Goal: Task Accomplishment & Management: Manage account settings

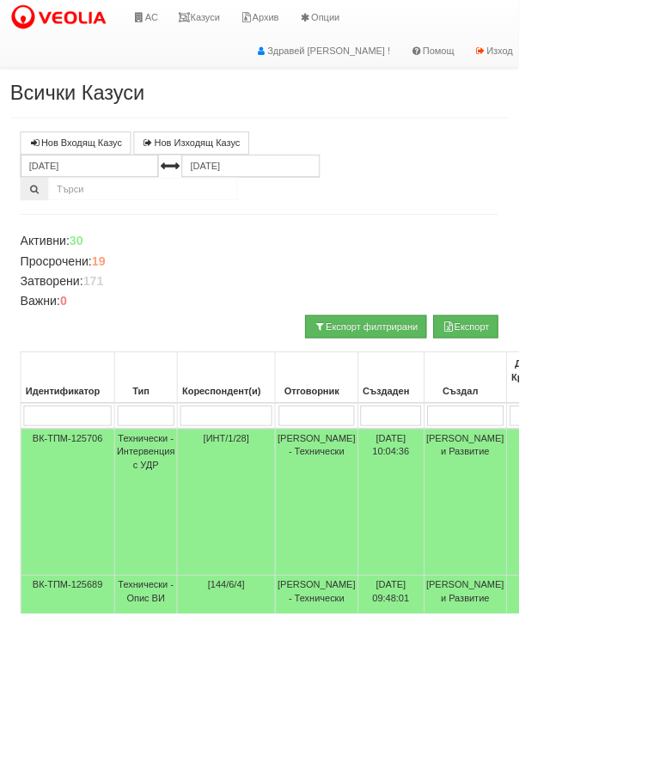
click at [585, 761] on td "Женя Димитрова - Клиенти и Развитие" at bounding box center [592, 766] width 105 height 66
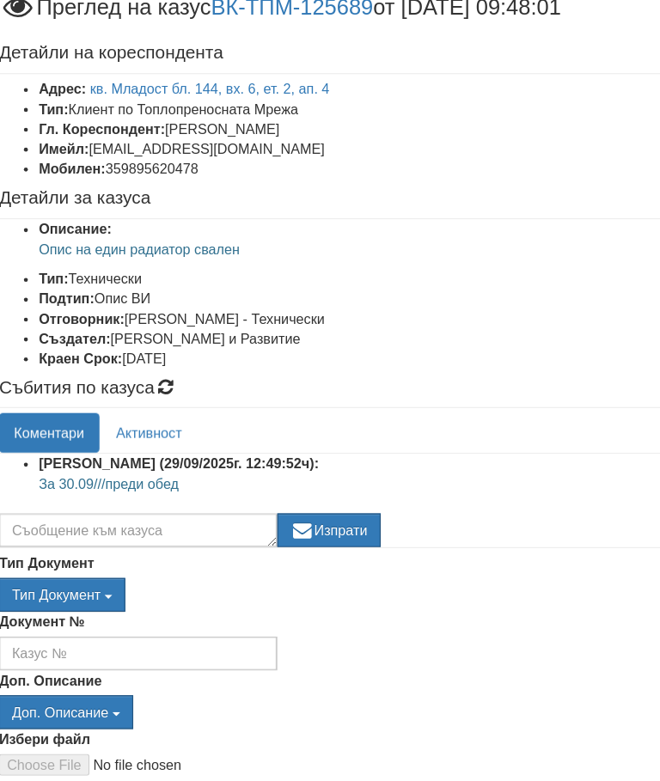
scroll to position [0, 70]
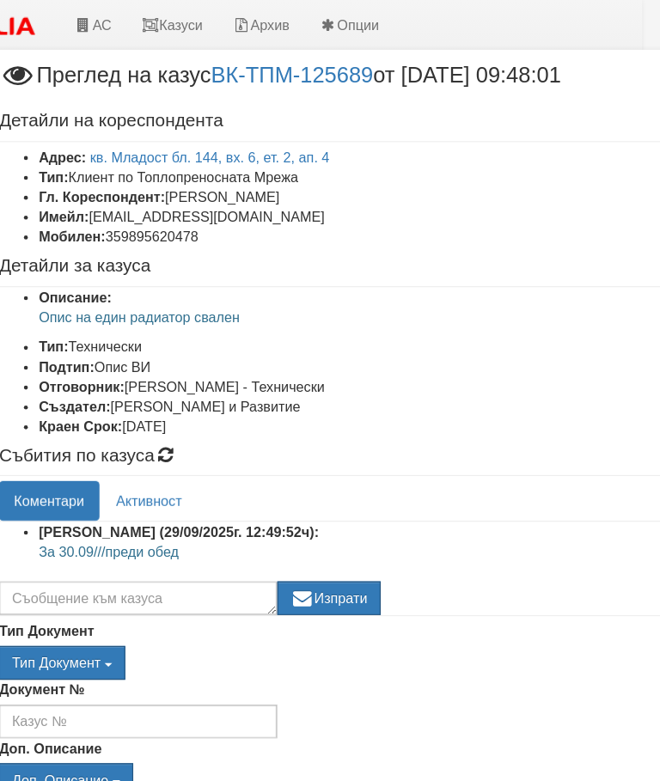
click at [87, 17] on div "× Преглед на казус ВК-ТПМ-125689 от 26/09/2025 09:48:01 Детайли на кореспондент…" at bounding box center [330, 491] width 645 height 982
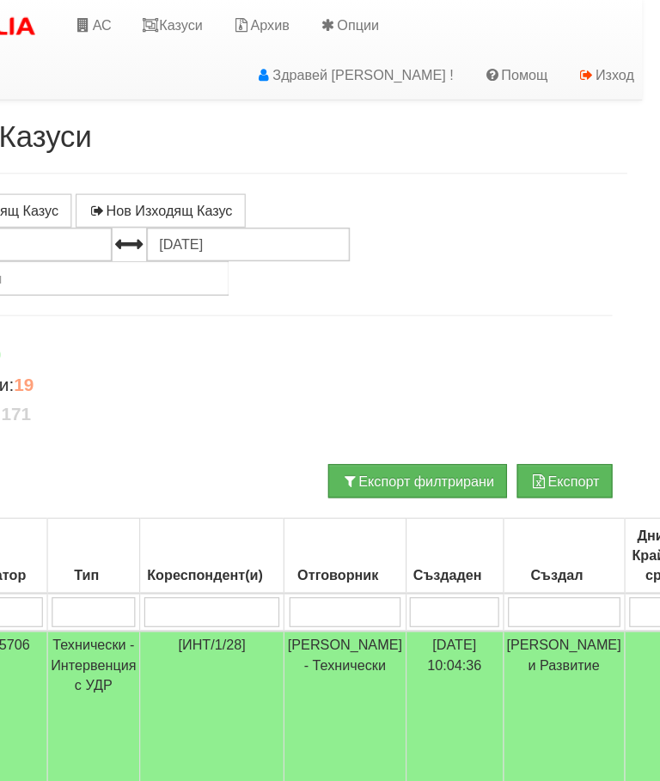
click at [99, 15] on link "АС" at bounding box center [115, 21] width 58 height 43
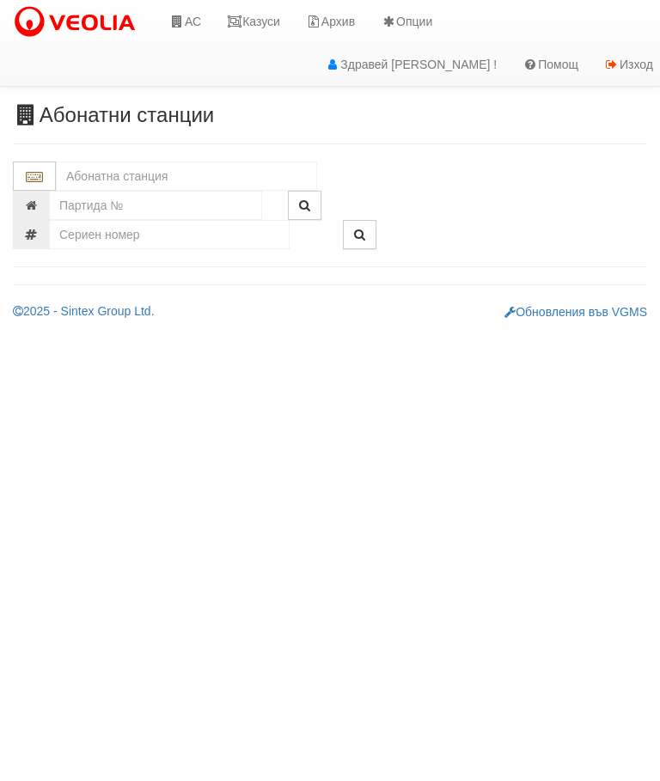
click at [156, 176] on input "text" at bounding box center [186, 176] width 261 height 29
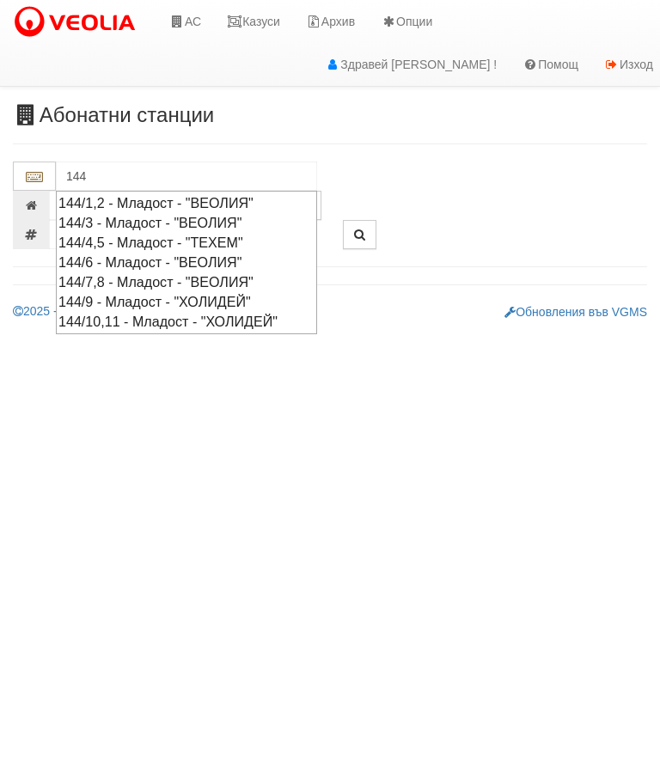
click at [162, 258] on div "144/6 - Младост - "ВЕОЛИЯ"" at bounding box center [186, 263] width 256 height 20
type input "144/6 - Младост - "ВЕОЛИЯ""
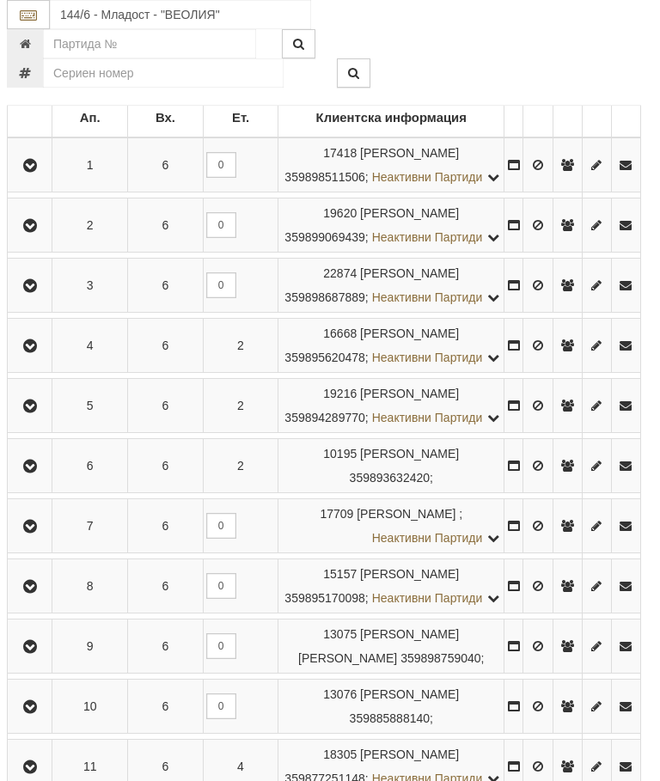
scroll to position [480, 6]
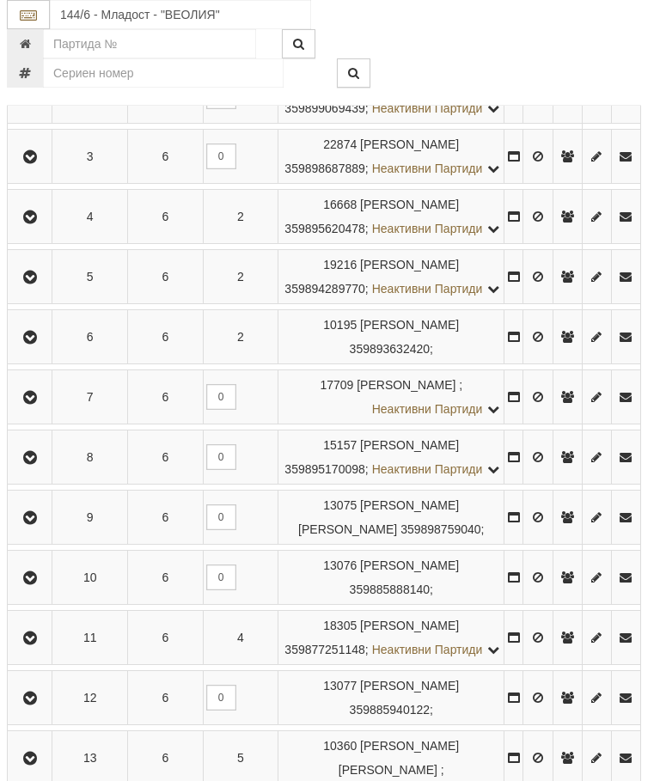
click at [40, 224] on icon "button" at bounding box center [30, 217] width 21 height 12
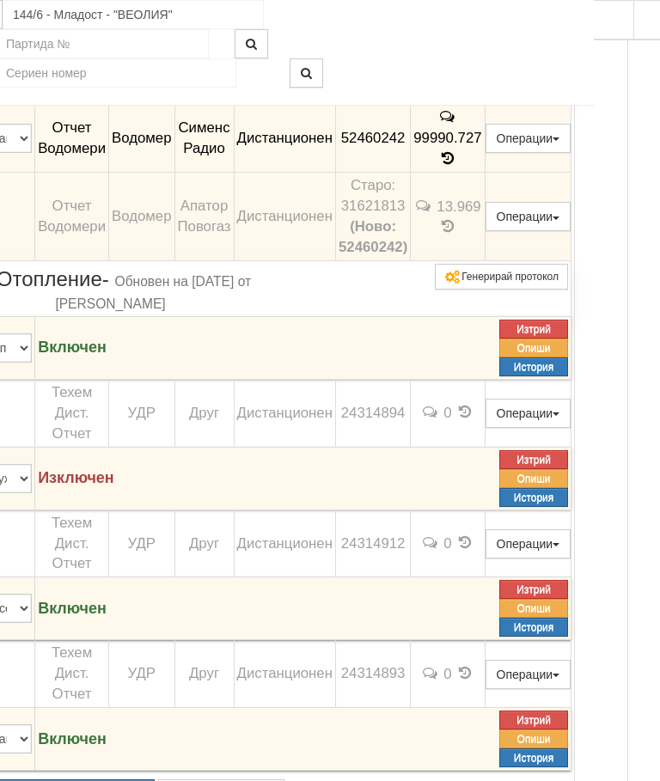
scroll to position [696, 54]
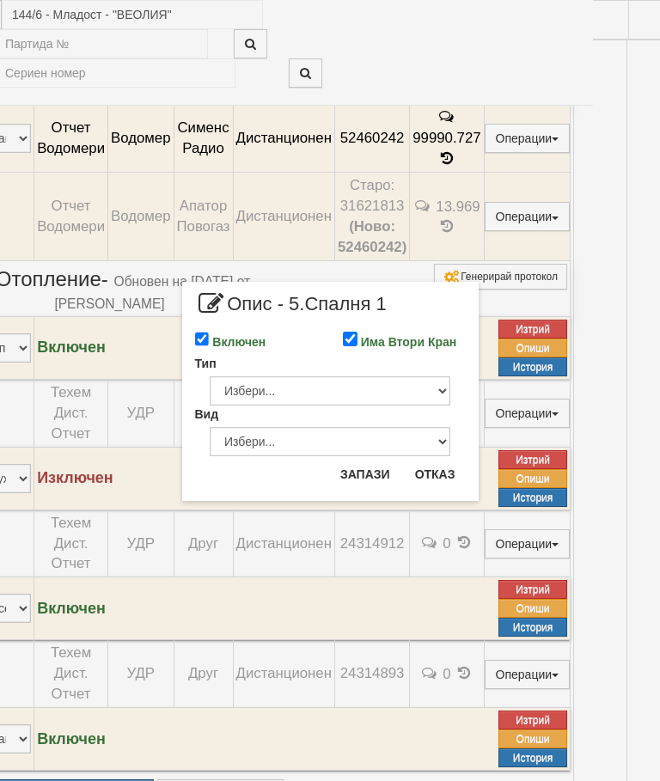
click at [217, 336] on label "Включен" at bounding box center [238, 342] width 53 height 17
click at [210, 336] on input "Включен" at bounding box center [202, 339] width 15 height 15
checkbox input "false"
click at [362, 469] on button "Запази" at bounding box center [365, 475] width 70 height 28
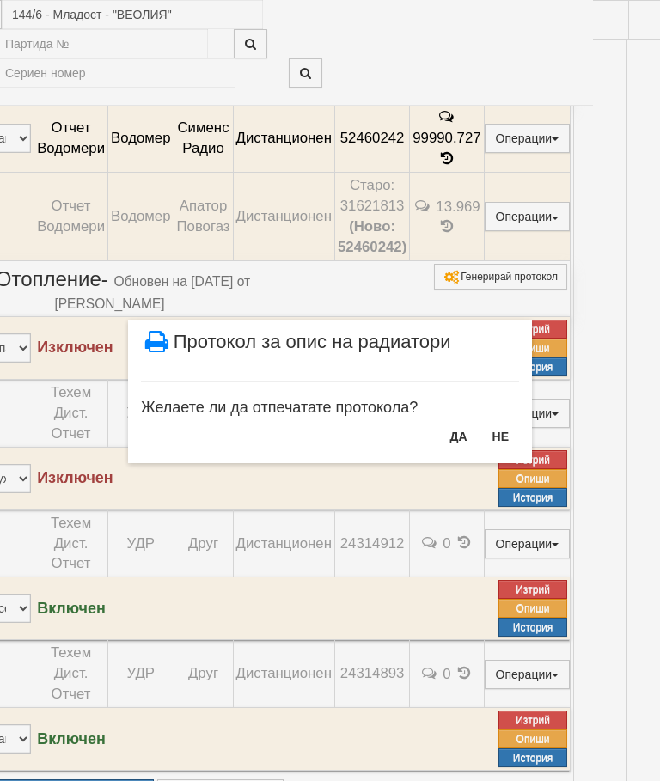
click at [499, 439] on button "НЕ" at bounding box center [500, 437] width 37 height 28
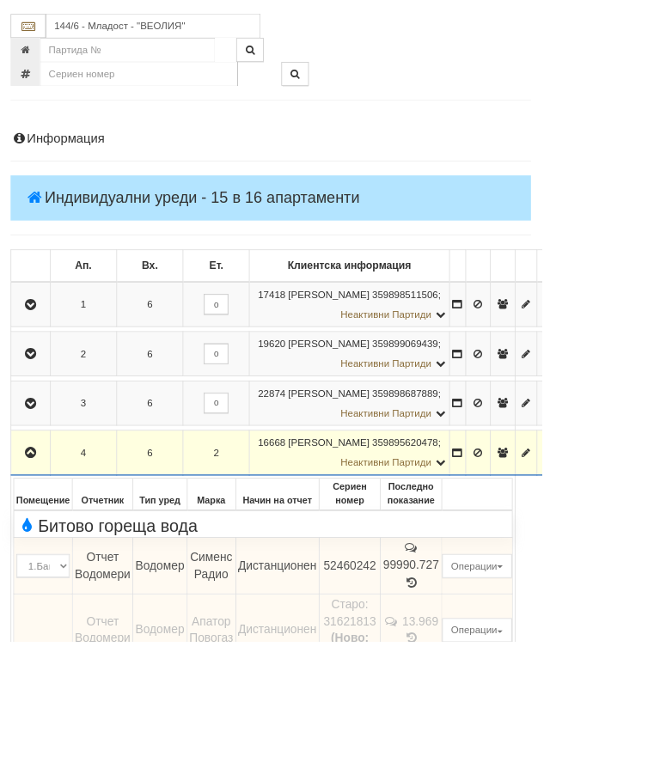
scroll to position [0, 0]
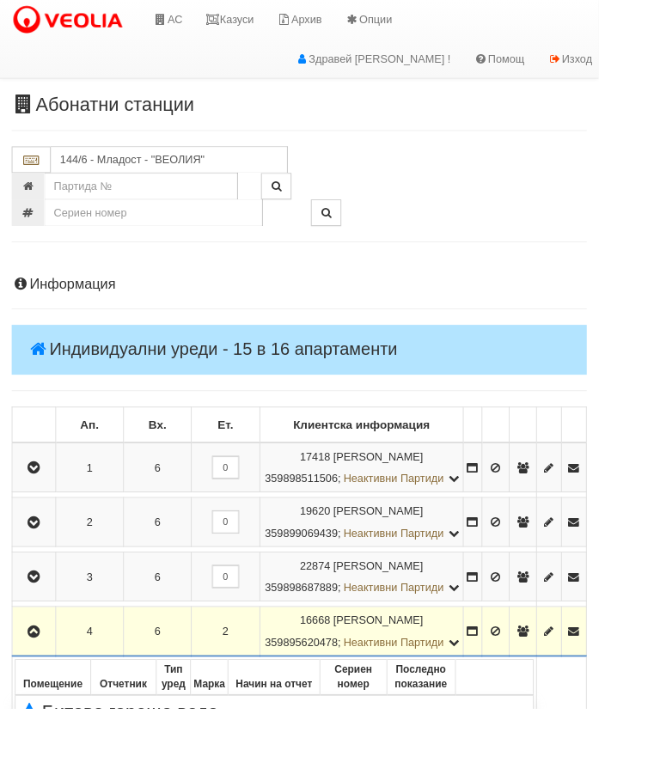
click at [273, 21] on link "Казуси" at bounding box center [253, 21] width 79 height 43
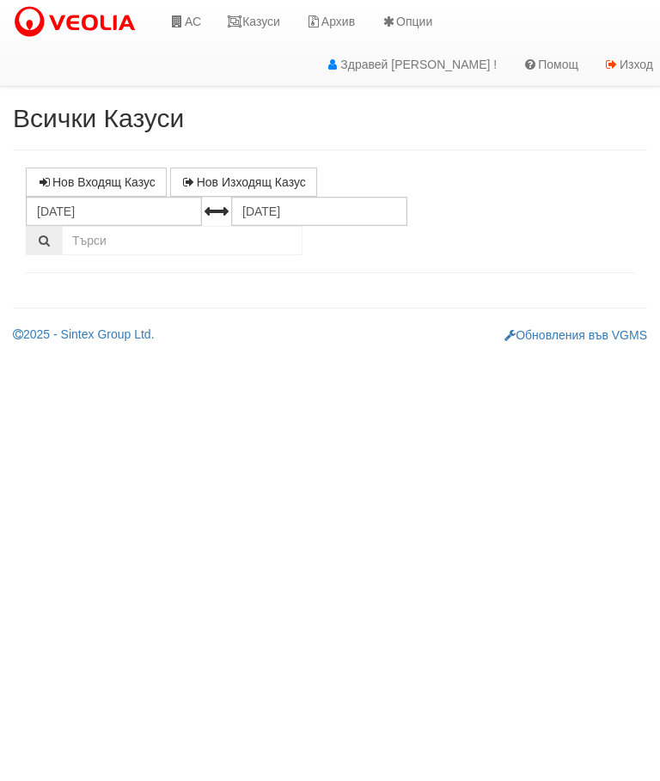
select select "10"
select select "1"
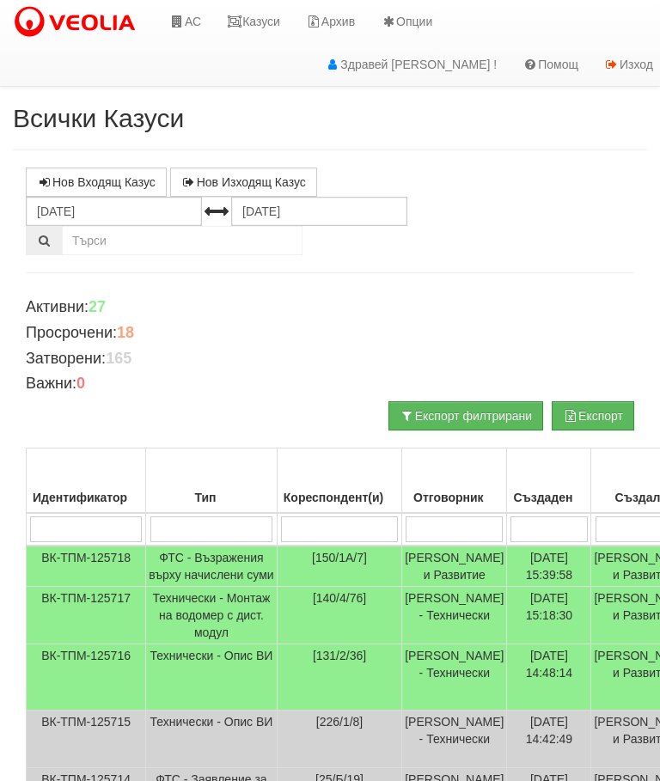
click at [200, 21] on link "АС" at bounding box center [185, 21] width 58 height 43
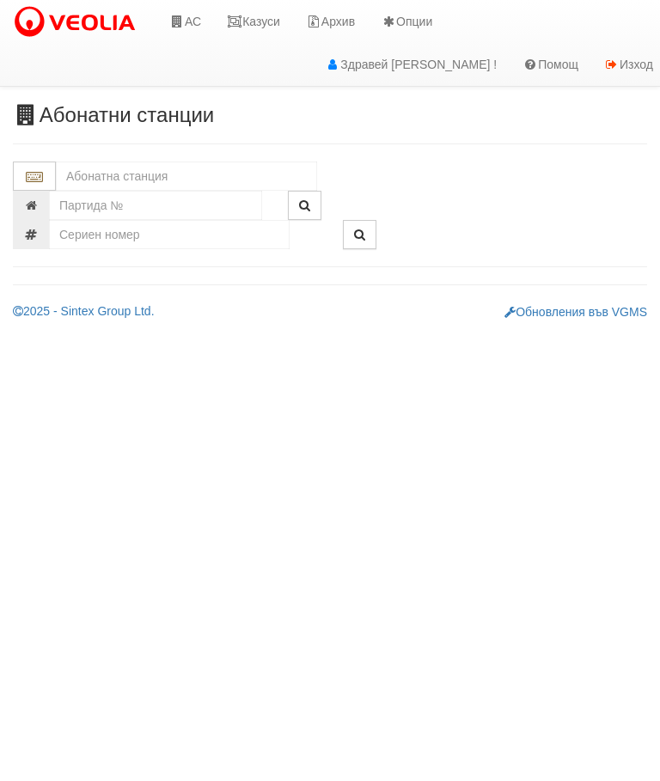
click at [204, 169] on input "text" at bounding box center [186, 176] width 261 height 29
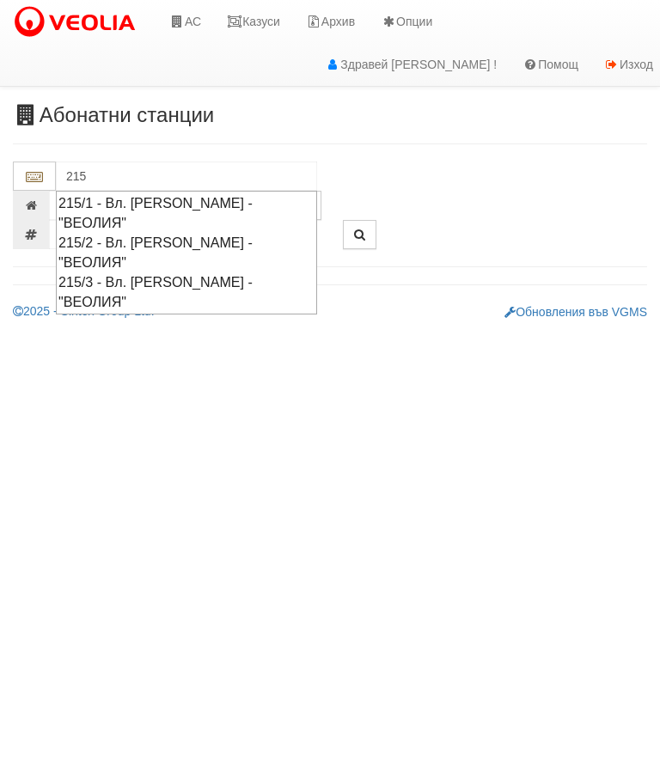
click at [260, 203] on div "215/1 - Вл. Варненчик - "ВЕОЛИЯ"" at bounding box center [186, 213] width 256 height 40
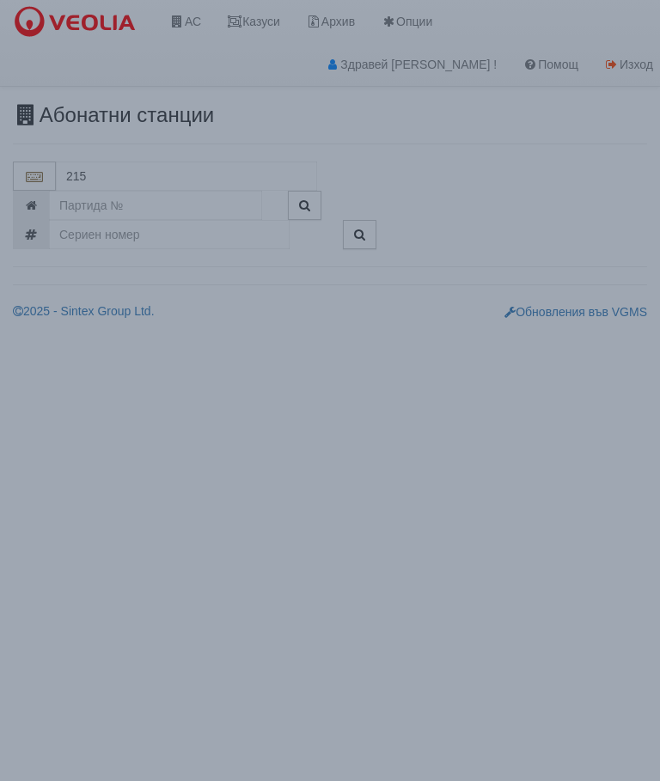
type input "215/1 - Вл. Варненчик - "ВЕОЛИЯ""
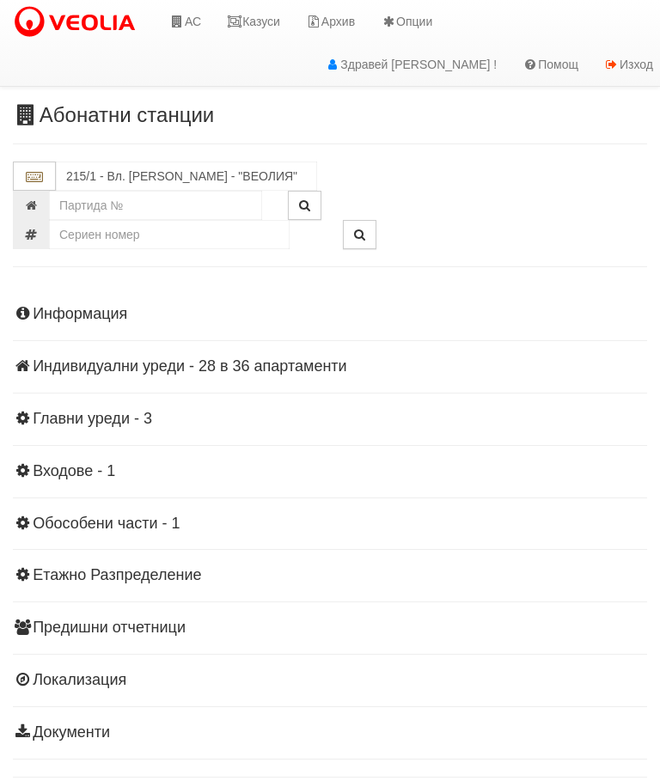
click at [283, 376] on div "Информация Параметри Брой Апартаменти: 36 Ползватели 08/2025 47 % 0 % 63" at bounding box center [330, 522] width 634 height 475
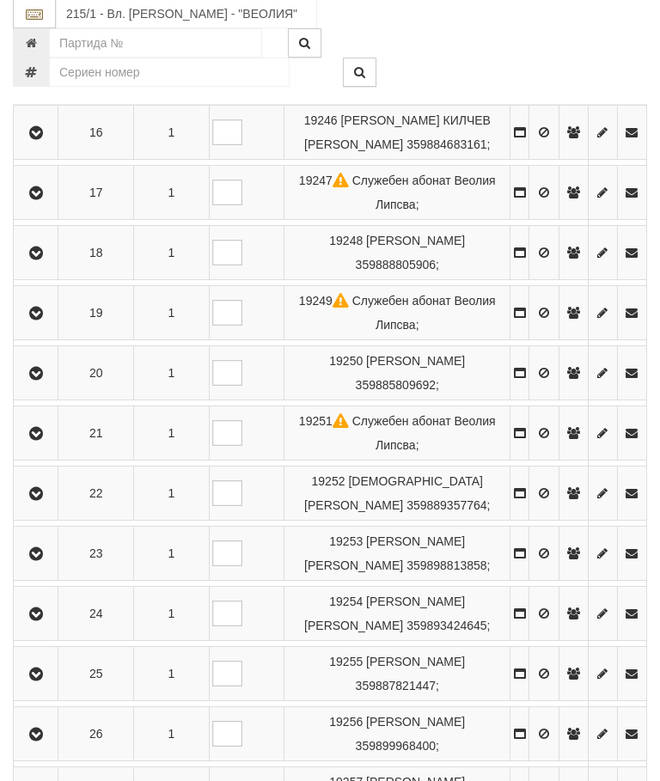
scroll to position [1289, 0]
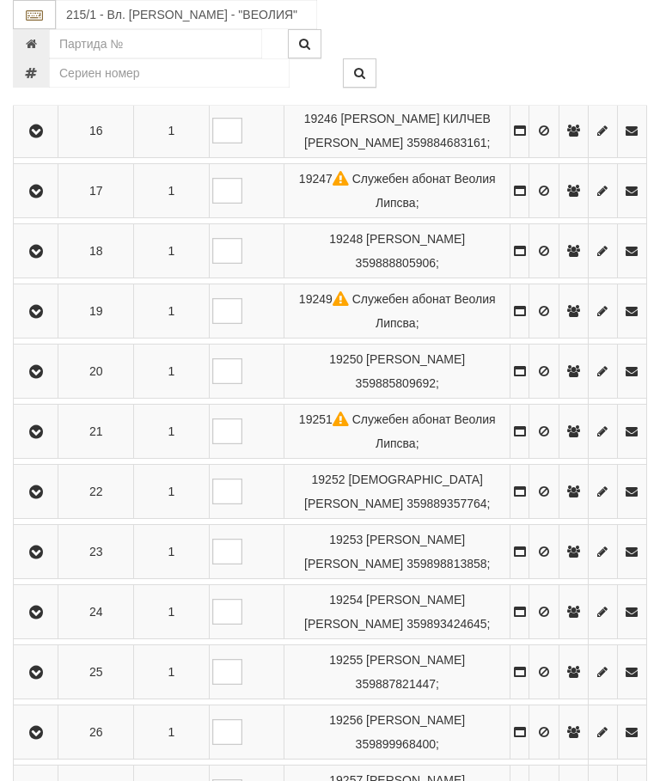
click at [39, 493] on icon "button" at bounding box center [36, 493] width 21 height 12
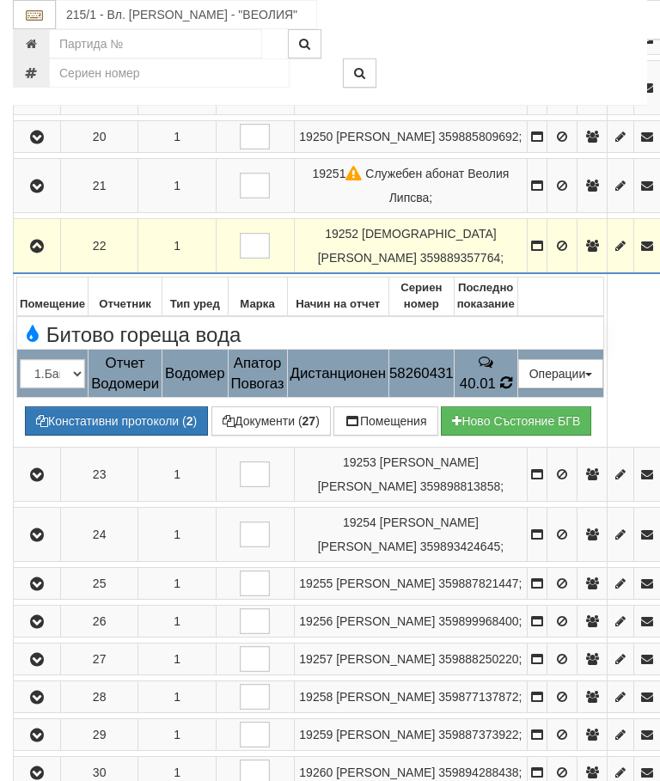
click at [518, 398] on td "40.01" at bounding box center [486, 374] width 64 height 48
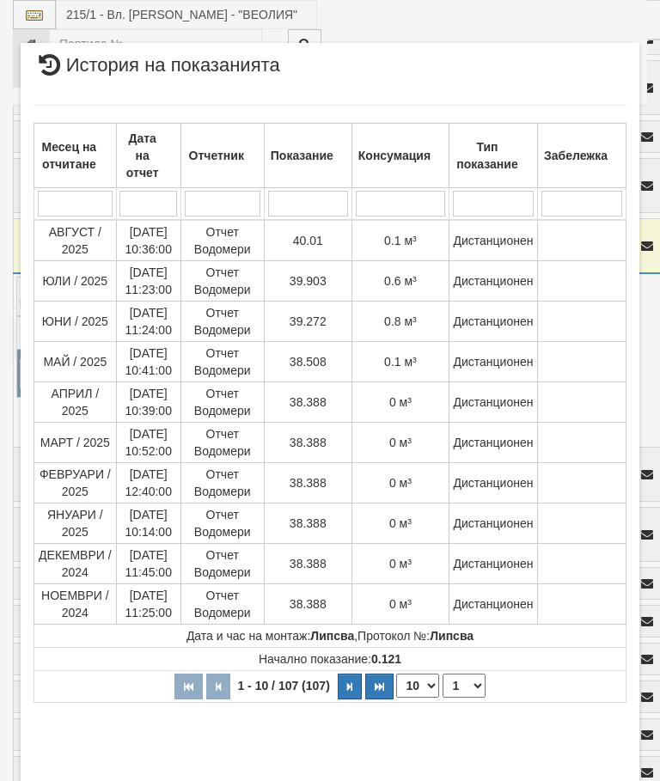
click at [585, 781] on button "Затвори" at bounding box center [587, 794] width 78 height 28
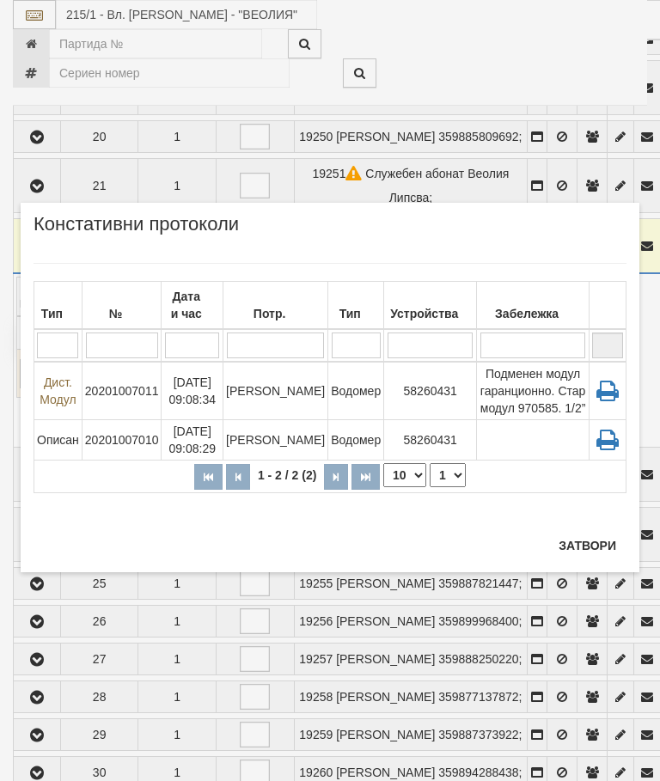
click at [583, 542] on button "Затвори" at bounding box center [587, 546] width 78 height 28
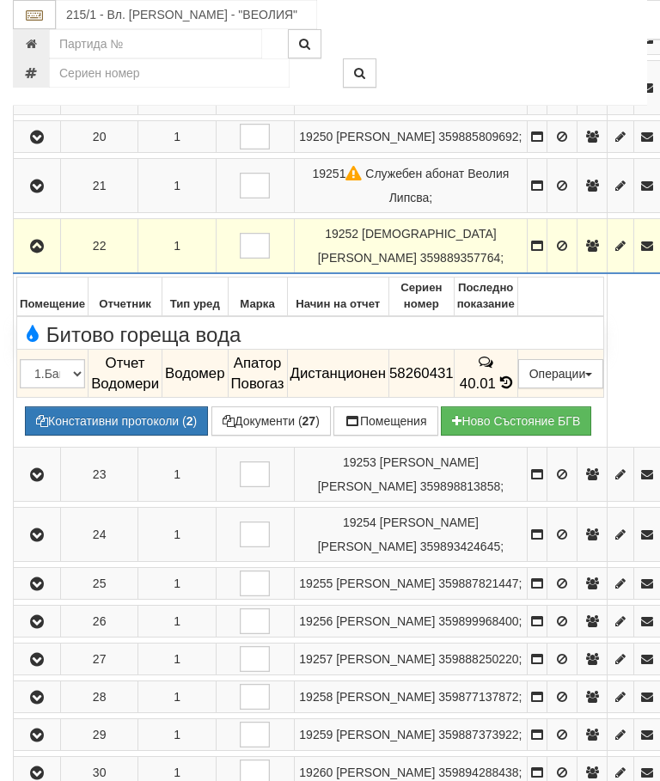
click at [389, 398] on td "Дистанционен" at bounding box center [337, 374] width 101 height 48
click at [159, 392] on span "Отчет Водомери" at bounding box center [125, 373] width 68 height 37
click at [295, 436] on button "Зареждане" at bounding box center [258, 421] width 95 height 29
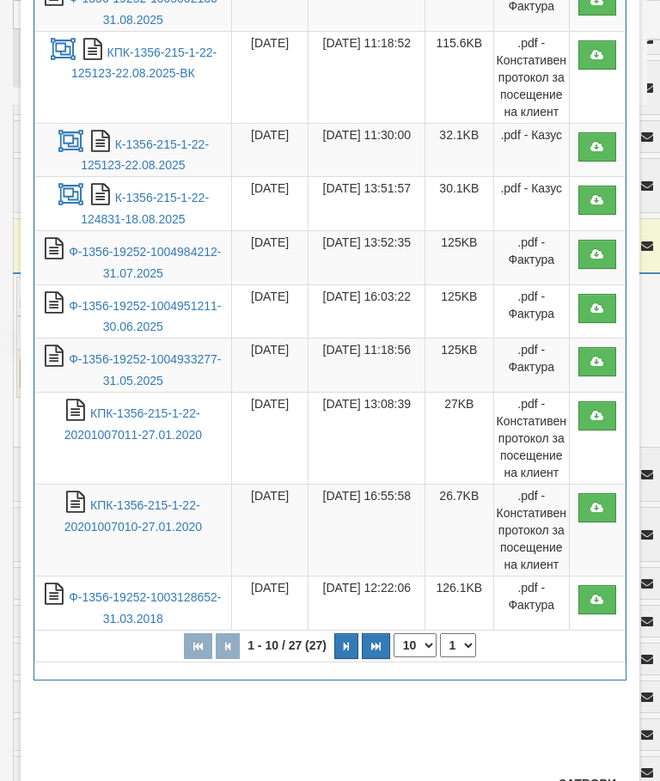
scroll to position [230, 0]
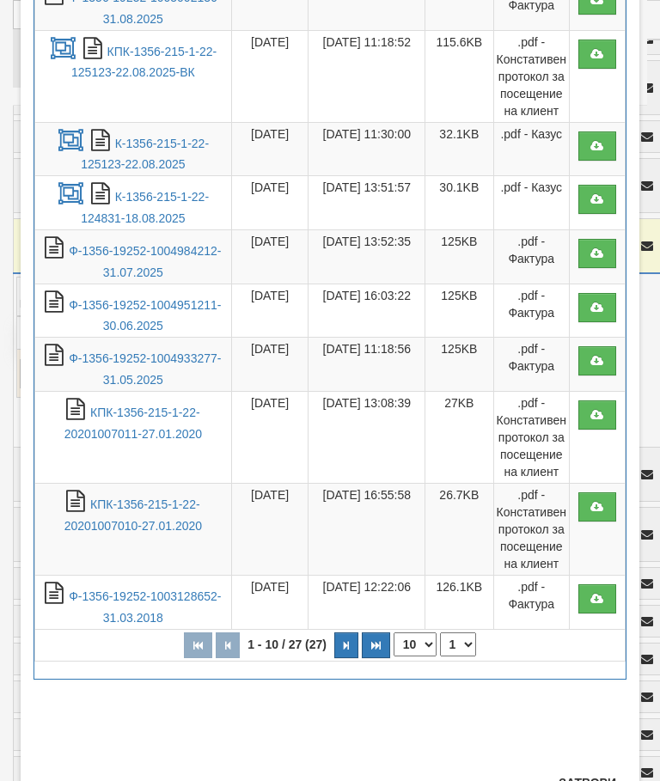
click at [346, 641] on icon "button" at bounding box center [346, 645] width 5 height 9
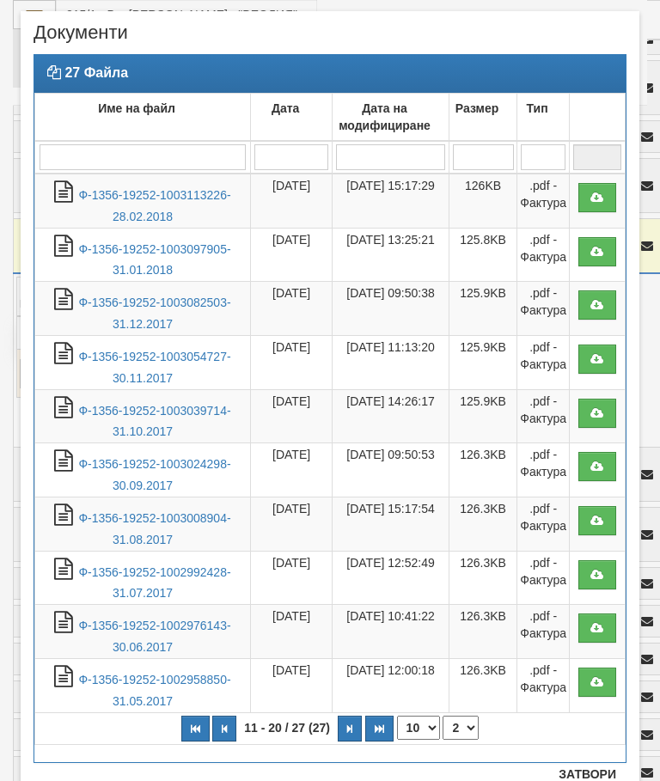
scroll to position [29, 0]
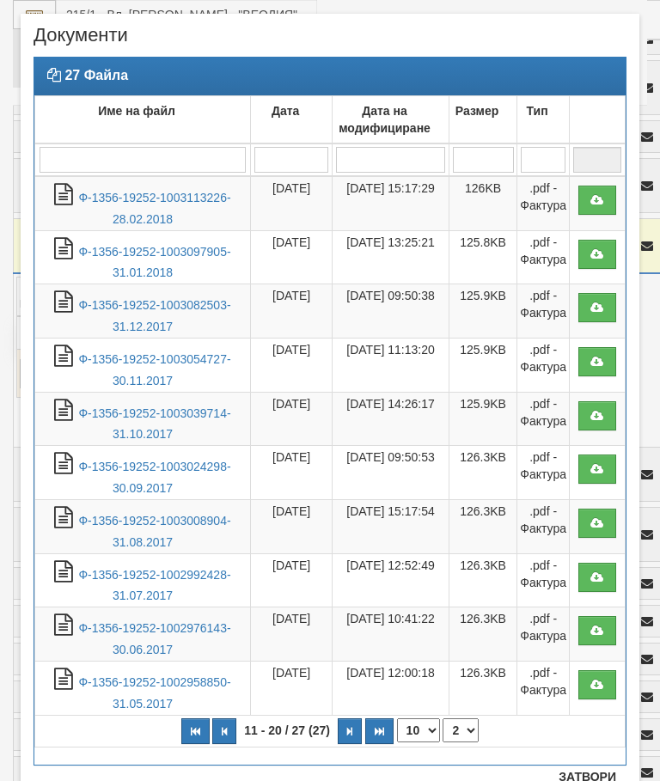
click at [352, 727] on icon "button" at bounding box center [349, 731] width 5 height 9
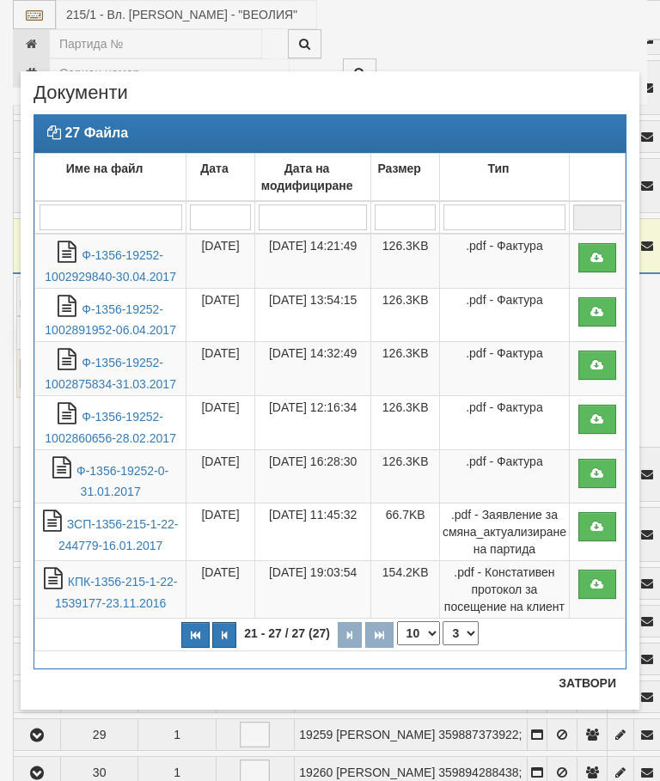
click at [226, 634] on icon "button" at bounding box center [224, 635] width 5 height 9
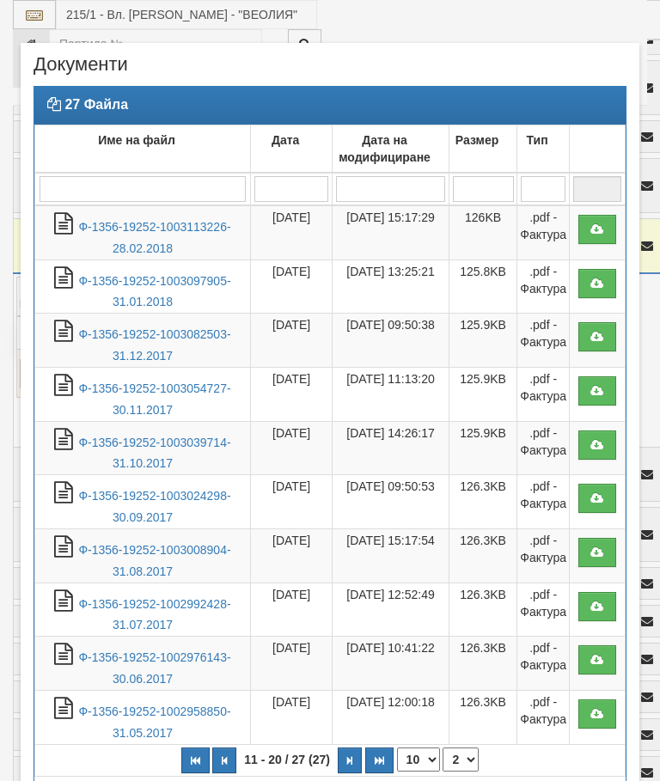
click at [227, 756] on icon "button" at bounding box center [224, 760] width 5 height 9
select select "1"
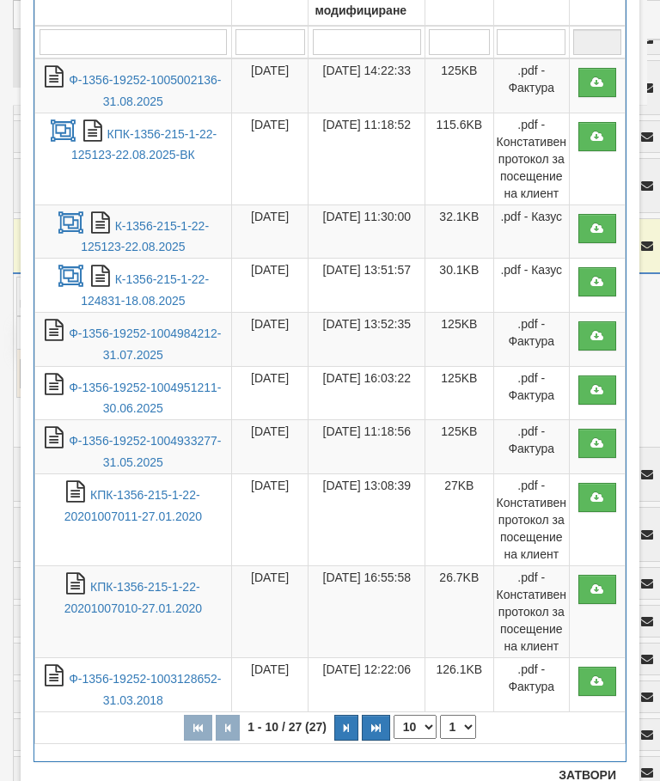
scroll to position [146, 0]
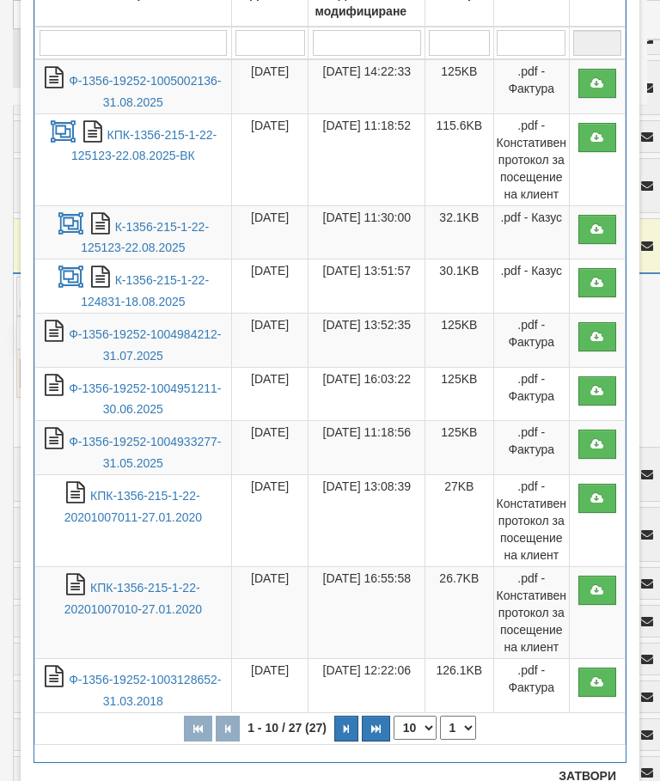
click at [583, 781] on button "Затвори" at bounding box center [587, 777] width 78 height 28
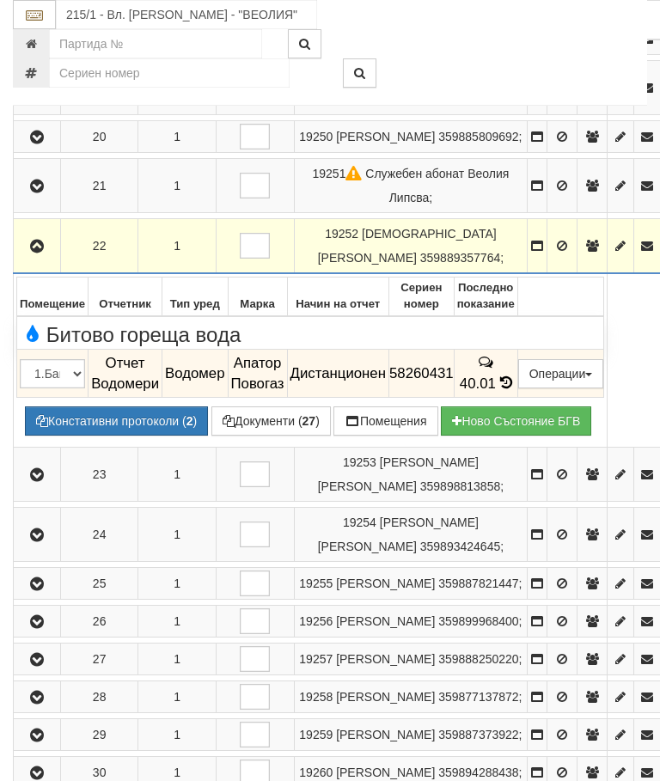
click at [495, 370] on icon at bounding box center [485, 362] width 19 height 15
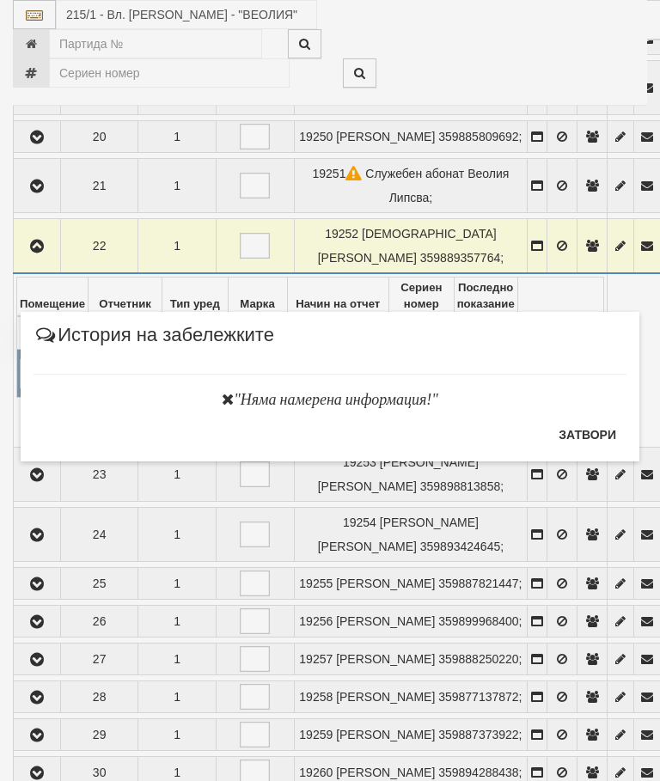
click at [591, 430] on button "Затвори" at bounding box center [587, 435] width 78 height 28
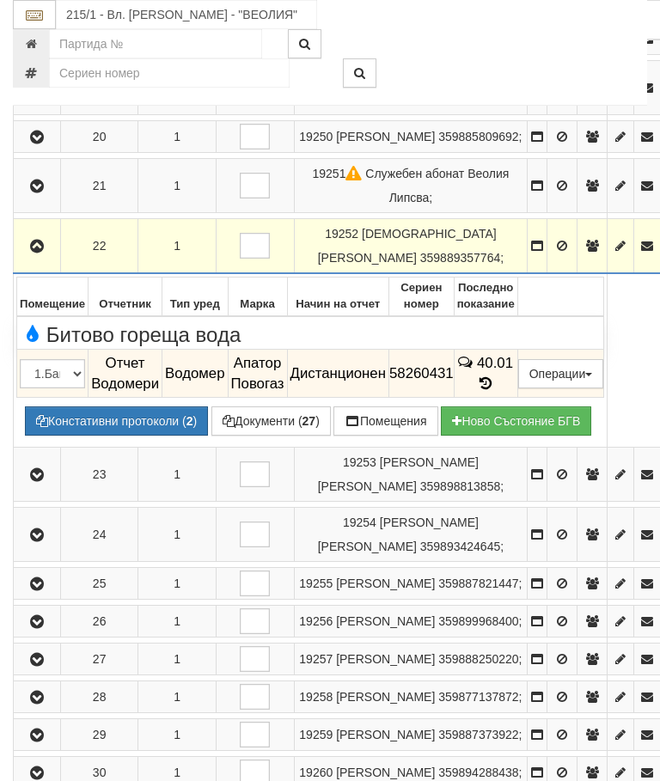
click at [126, 436] on button "Констативни протоколи ( 2 )" at bounding box center [116, 421] width 183 height 29
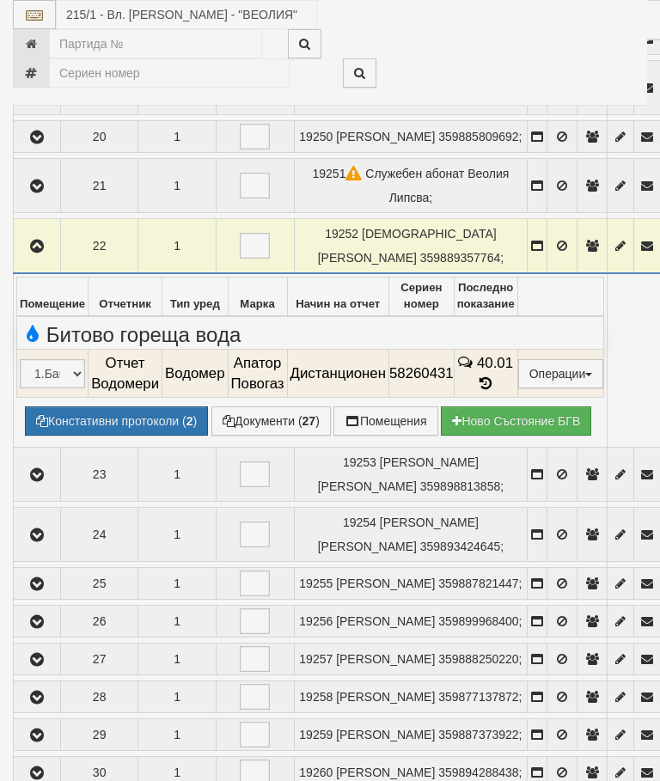
select select "10"
select select "1"
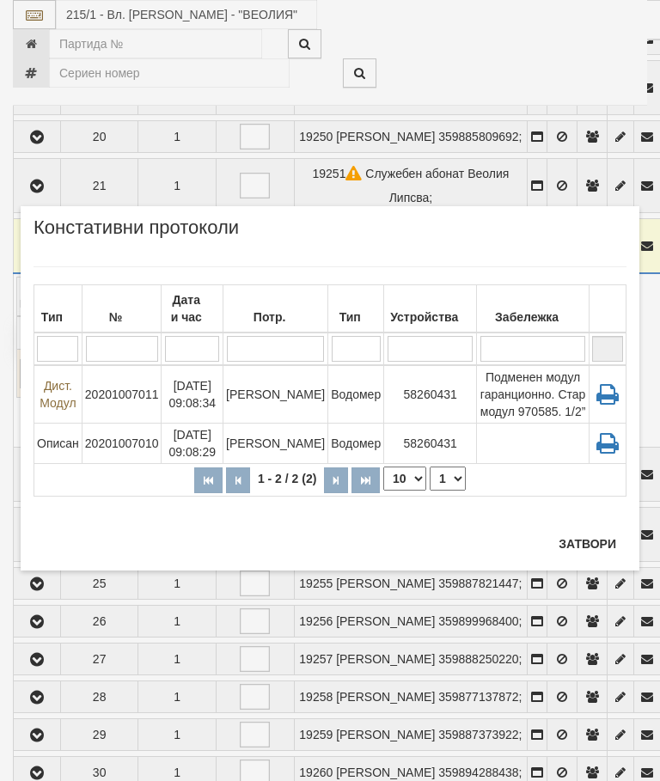
click at [593, 541] on button "Затвори" at bounding box center [587, 544] width 78 height 28
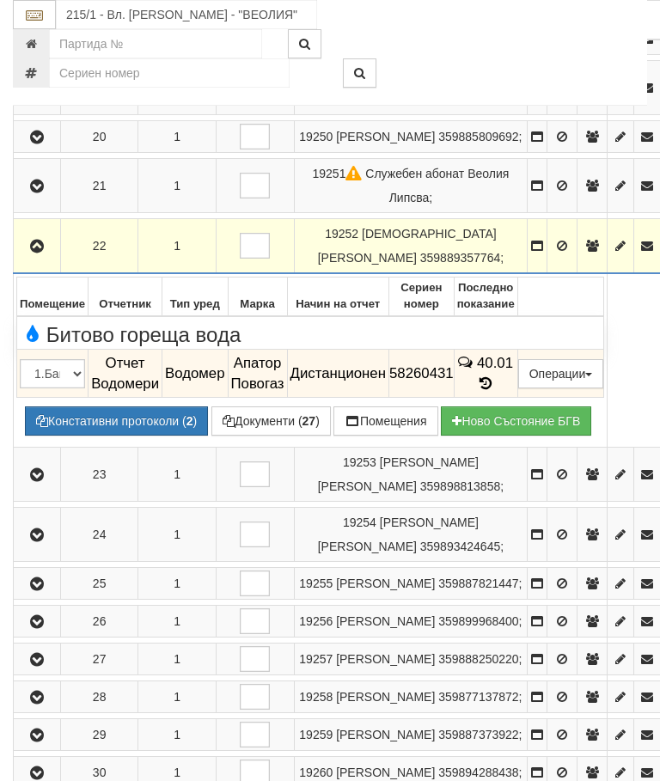
click at [493, 392] on icon at bounding box center [485, 383] width 15 height 17
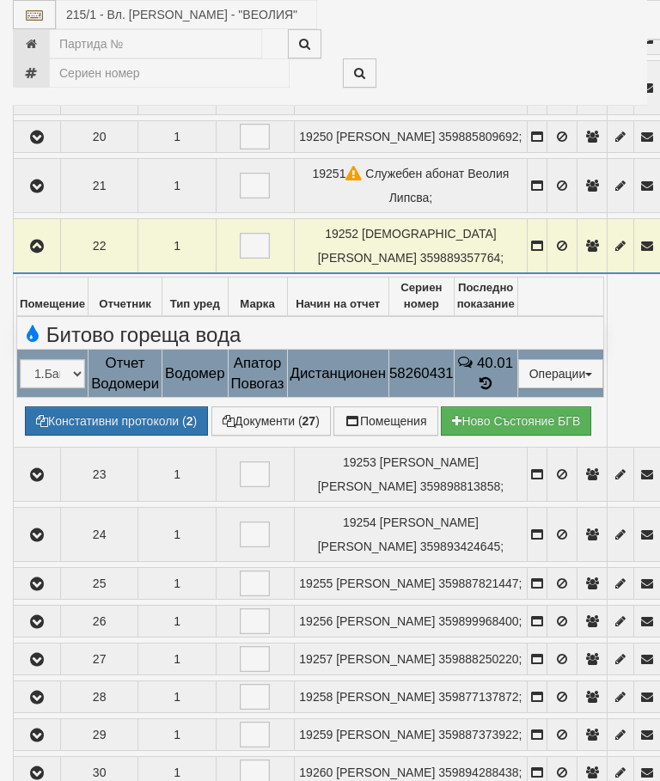
select select "10"
select select "1"
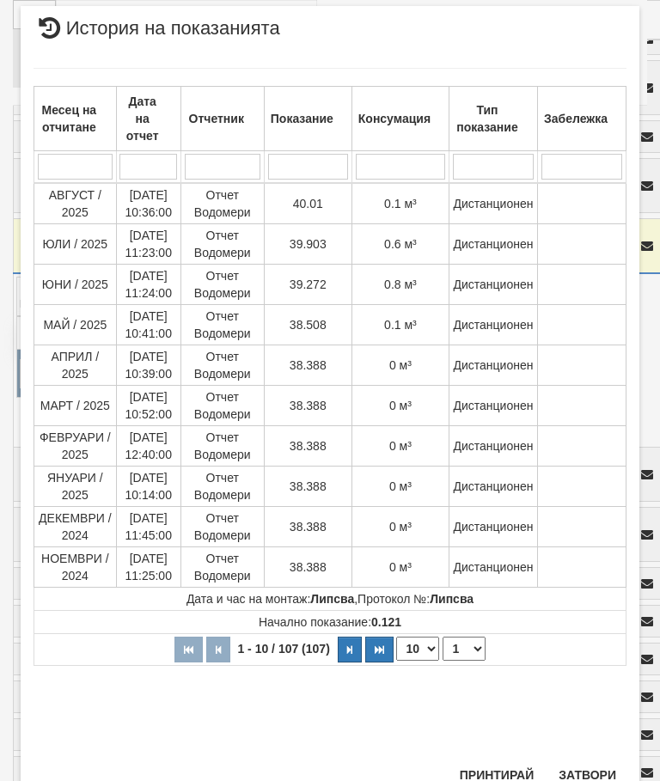
scroll to position [424, 0]
click at [601, 778] on button "Затвори" at bounding box center [587, 777] width 78 height 28
